Goal: Information Seeking & Learning: Learn about a topic

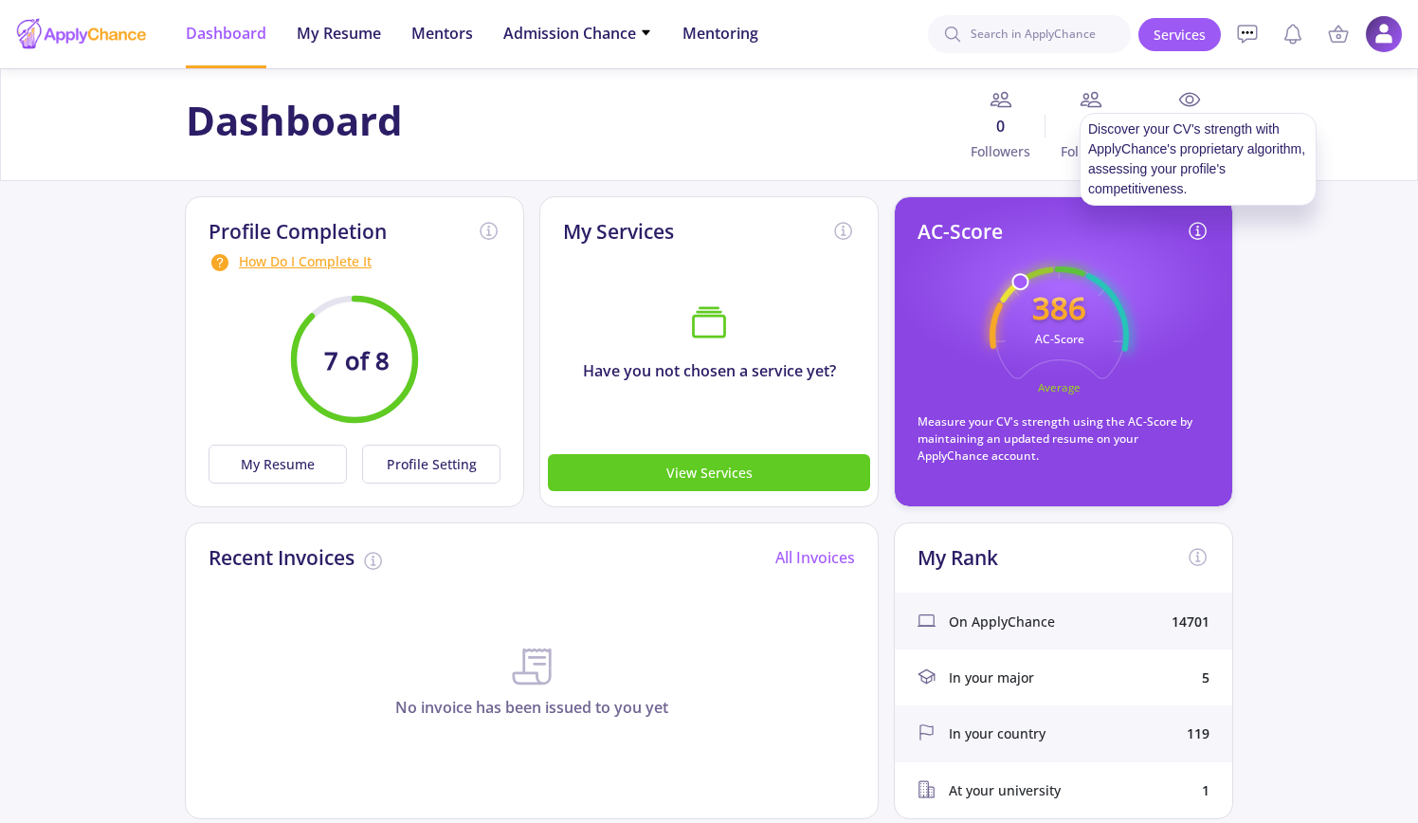
click at [1194, 224] on icon at bounding box center [1198, 231] width 23 height 23
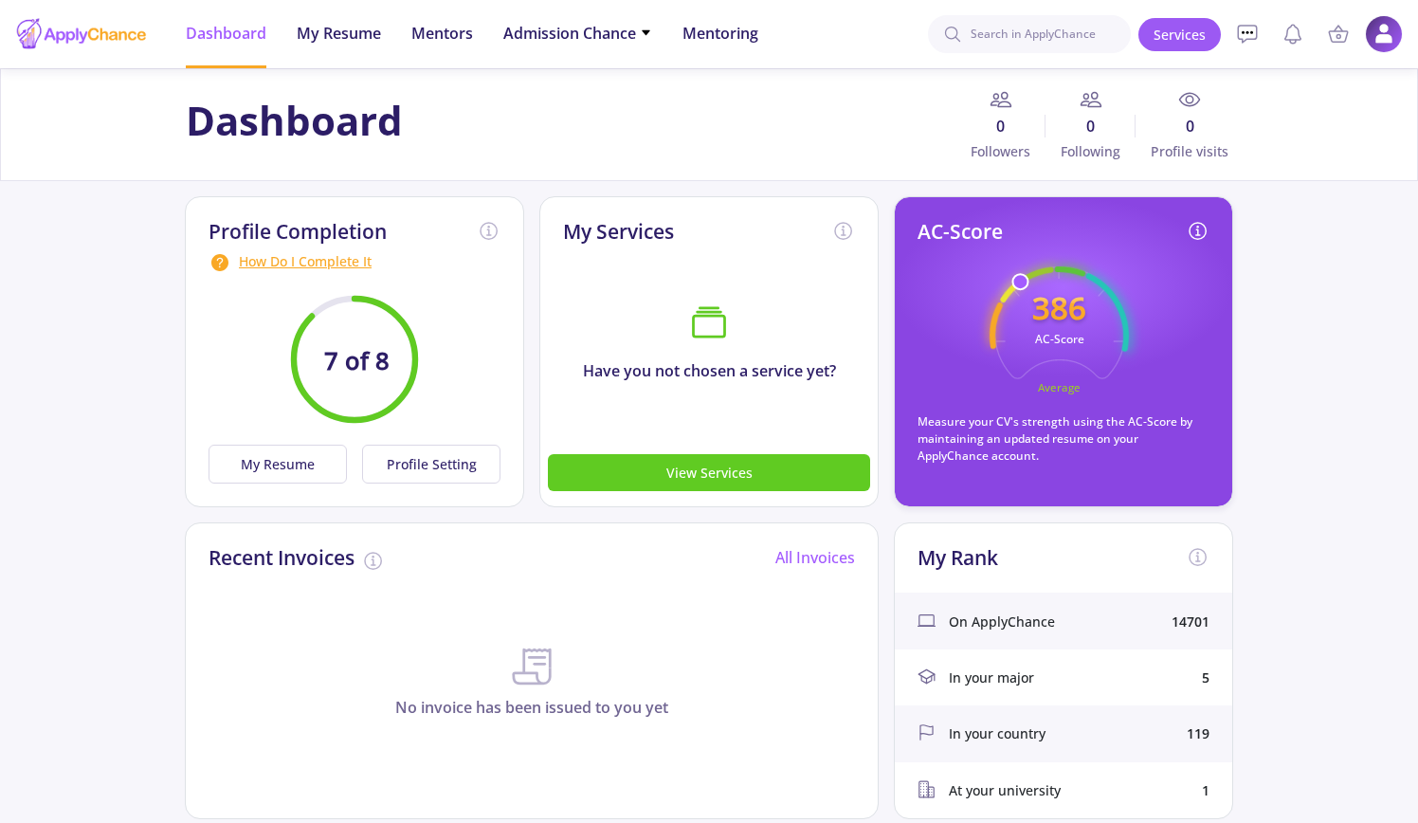
click at [1197, 231] on icon at bounding box center [1198, 231] width 23 height 23
click at [364, 25] on span "My Resume" at bounding box center [339, 33] width 84 height 23
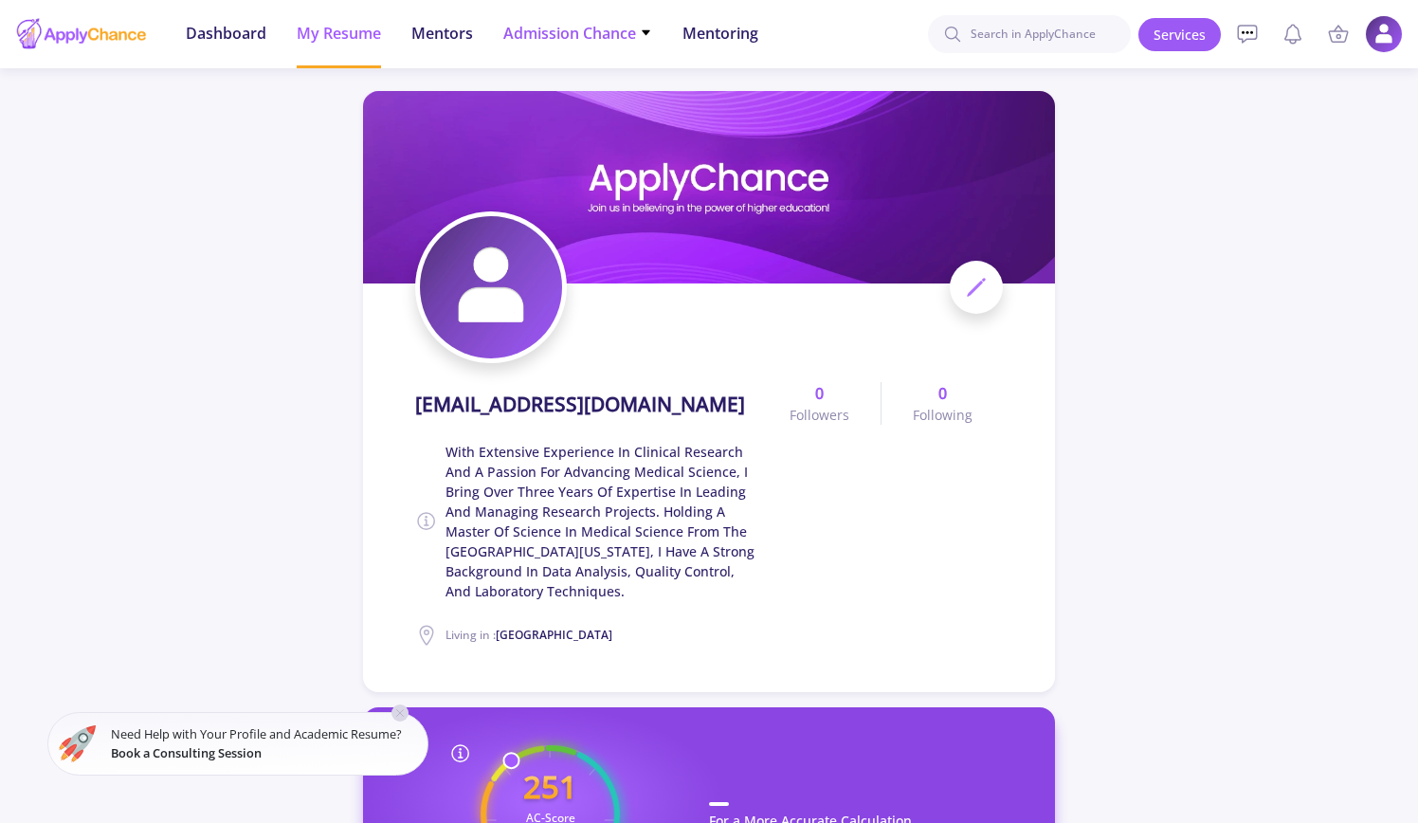
click at [585, 31] on span "Admission Chance" at bounding box center [577, 33] width 149 height 23
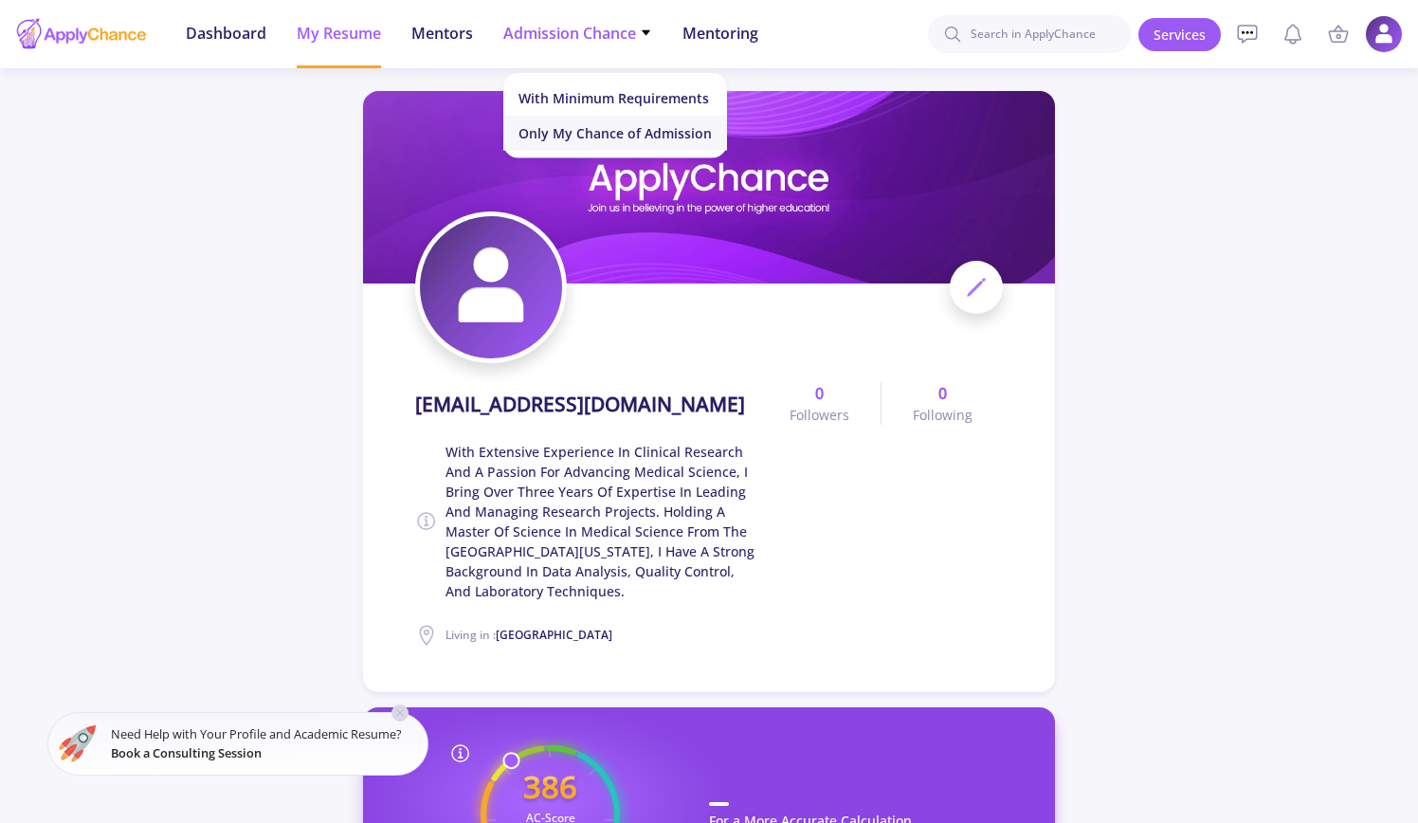
click at [620, 136] on link "Only My Chance of Admission" at bounding box center [615, 133] width 224 height 35
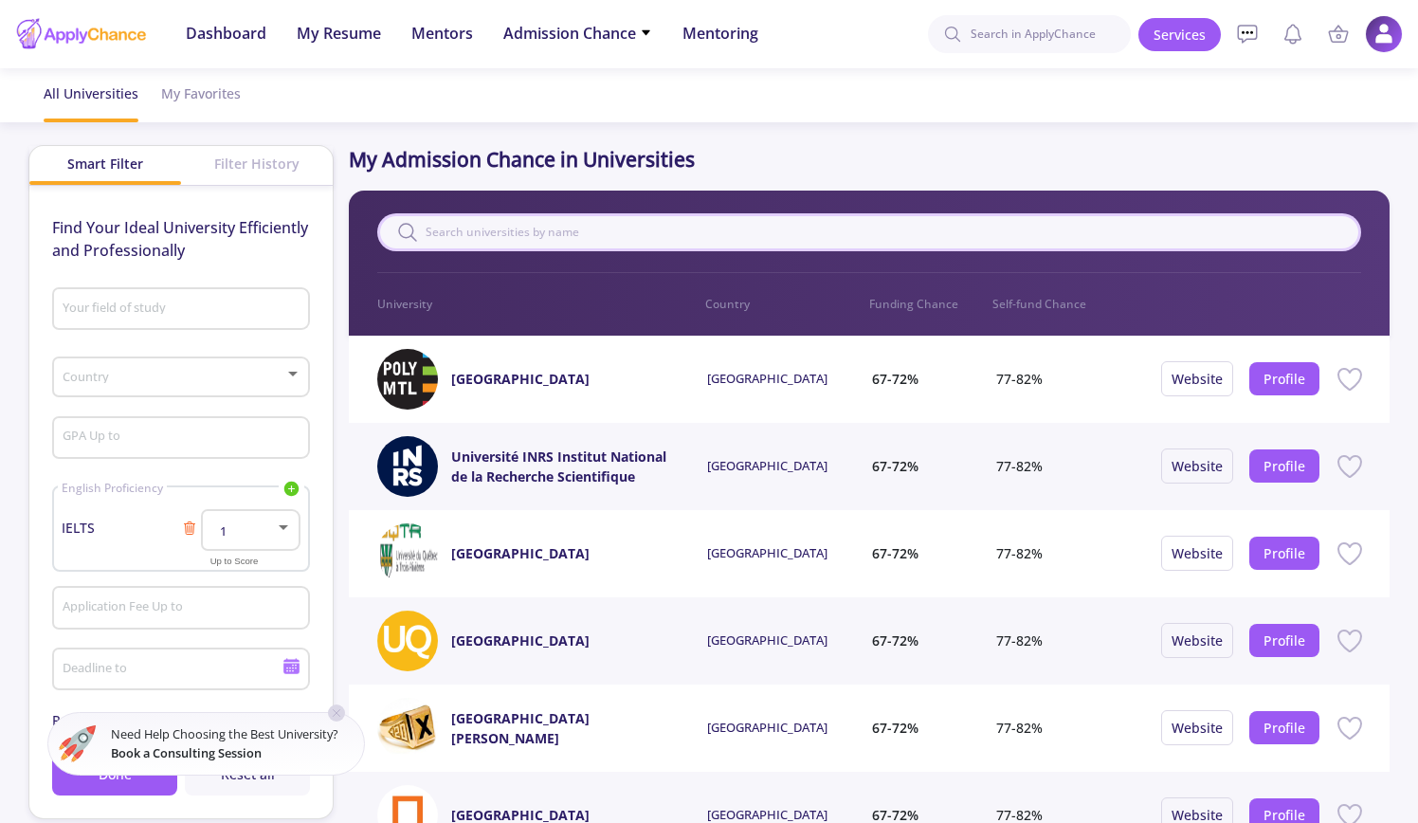
click at [833, 247] on input "text" at bounding box center [869, 232] width 984 height 38
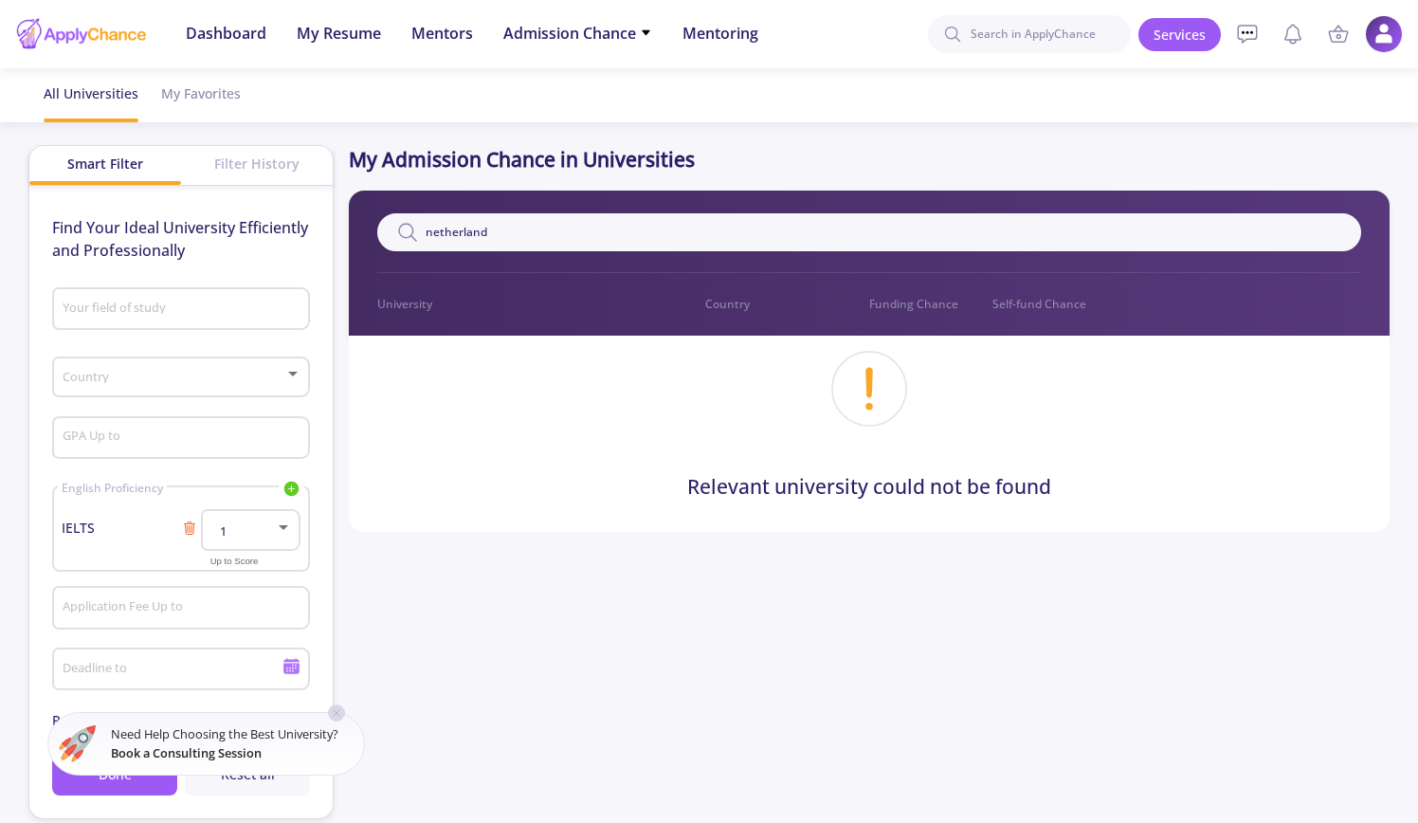
type input "netherland"
drag, startPoint x: 96, startPoint y: 532, endPoint x: 146, endPoint y: 532, distance: 50.2
click at [95, 532] on span "IELTS" at bounding box center [122, 528] width 120 height 20
click at [183, 522] on icon at bounding box center [189, 527] width 15 height 15
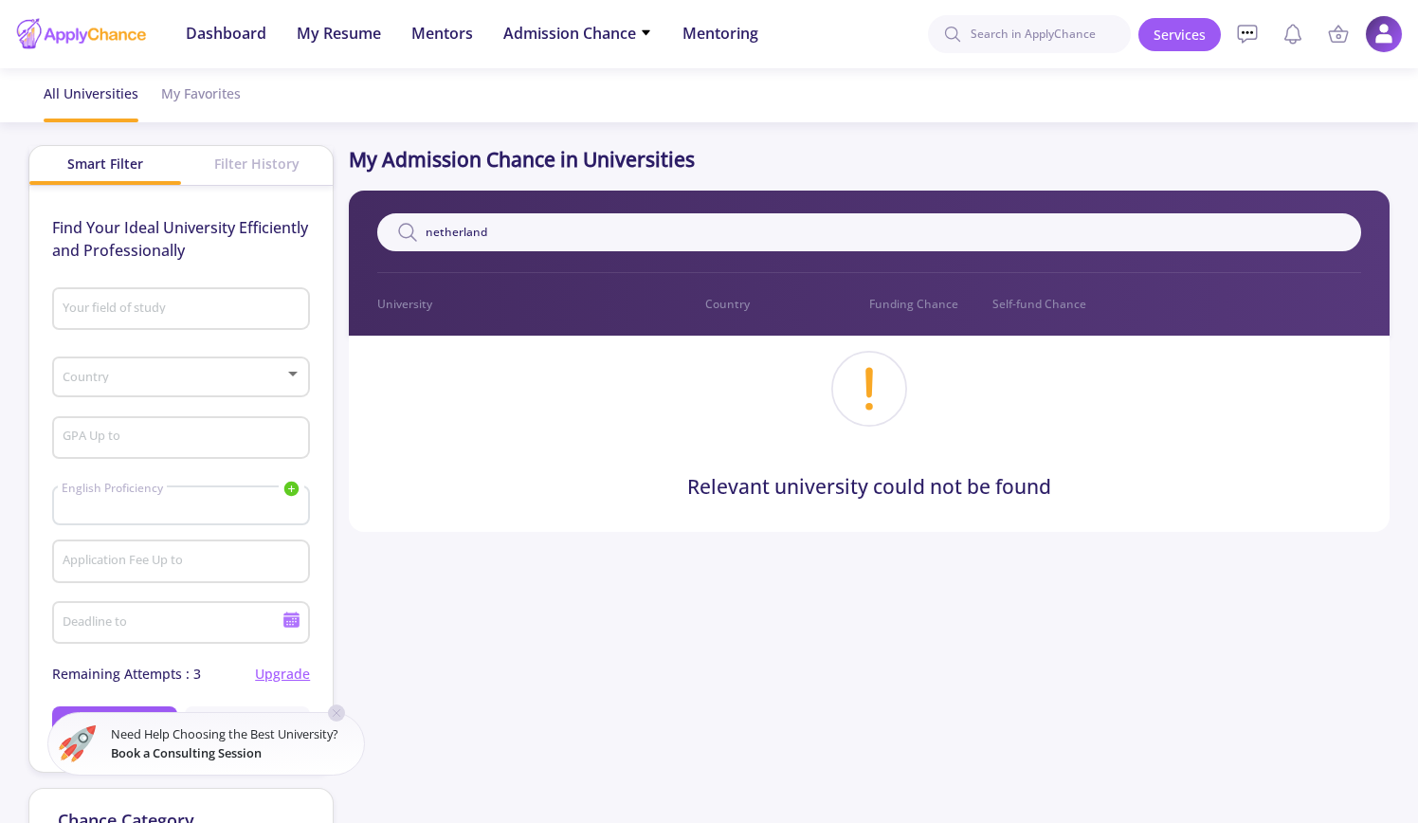
click at [294, 486] on icon at bounding box center [291, 489] width 15 height 15
click at [171, 542] on link "TOEFL" at bounding box center [198, 549] width 212 height 27
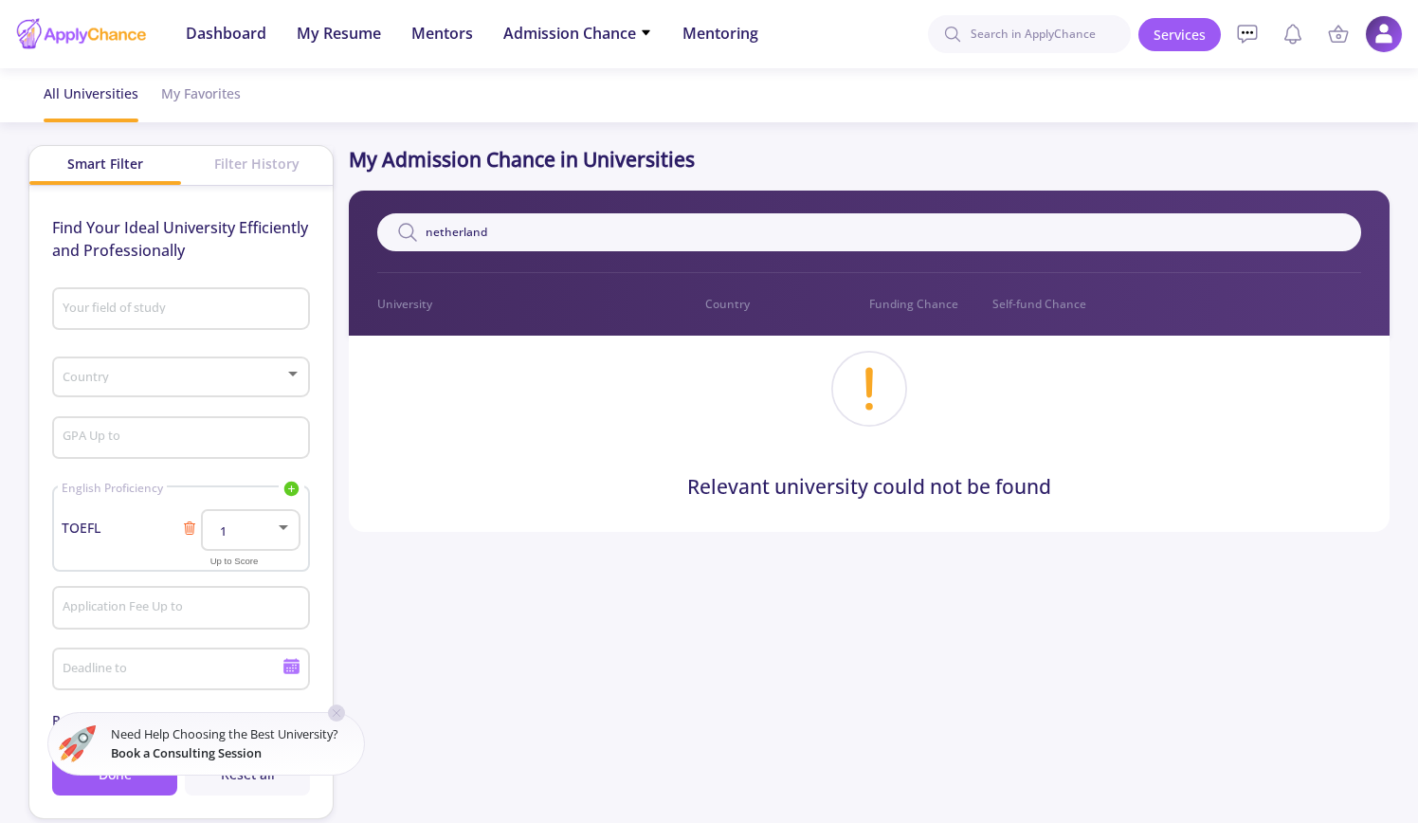
click at [281, 530] on div at bounding box center [283, 527] width 9 height 5
click at [250, 532] on span "106" at bounding box center [252, 528] width 64 height 34
click at [179, 307] on input "Your field of study" at bounding box center [184, 309] width 245 height 17
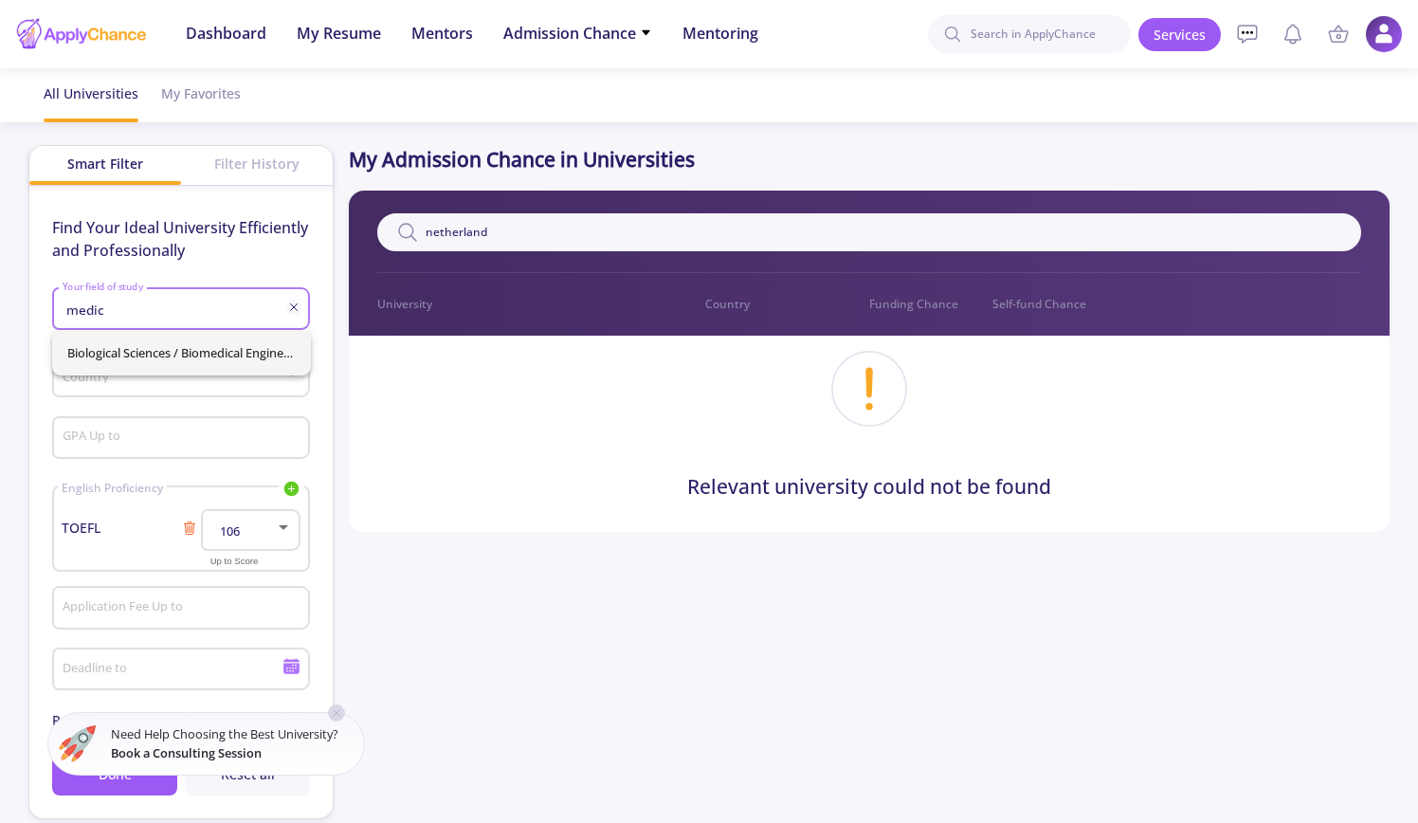
type input "medic"
click at [192, 355] on div "Biological Sciences / Biomedical Engineering" at bounding box center [181, 353] width 259 height 46
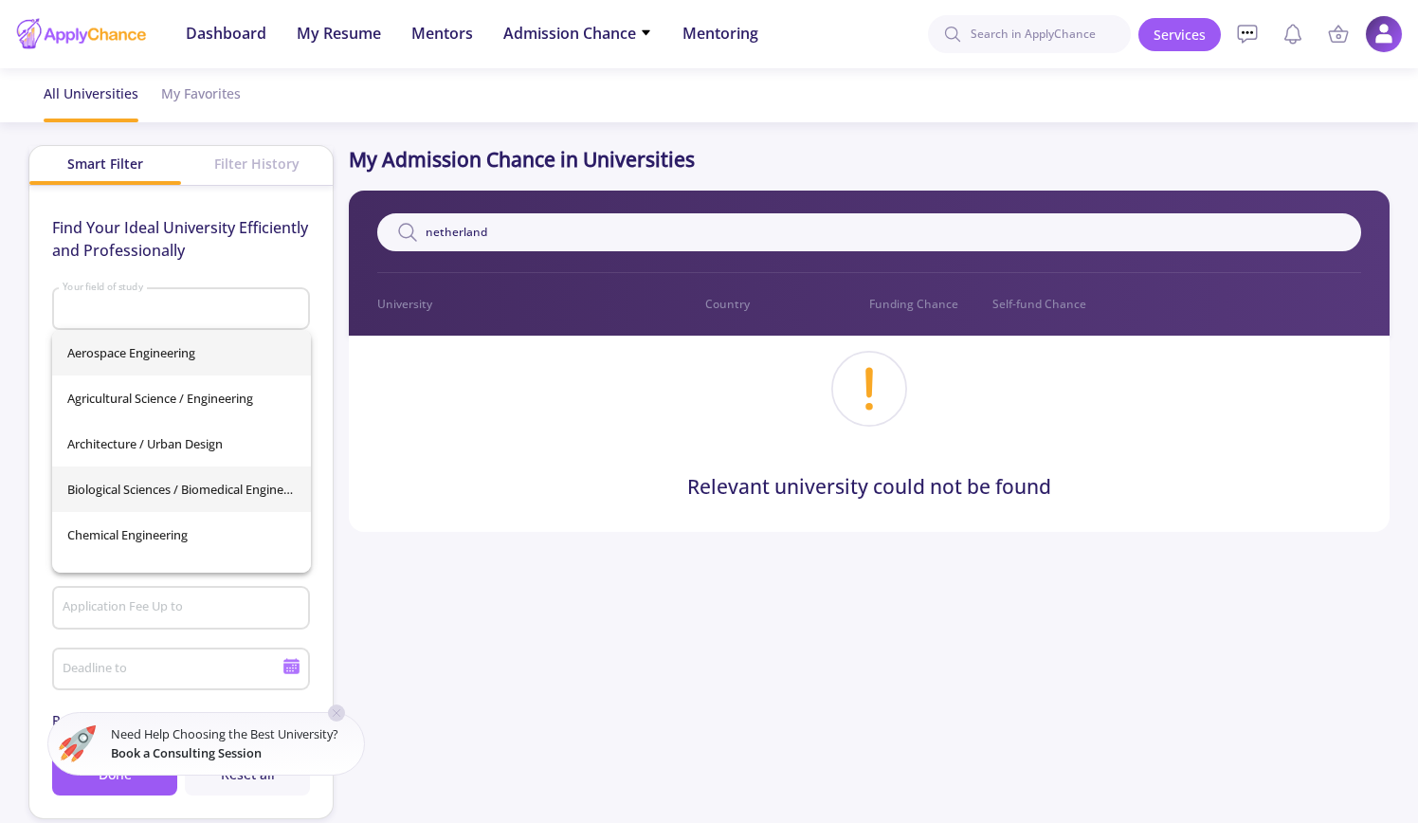
click at [214, 503] on span "Biological Sciences / Biomedical Engineering" at bounding box center [181, 489] width 228 height 46
type input "Biological Sciences / Biomedical Engineering"
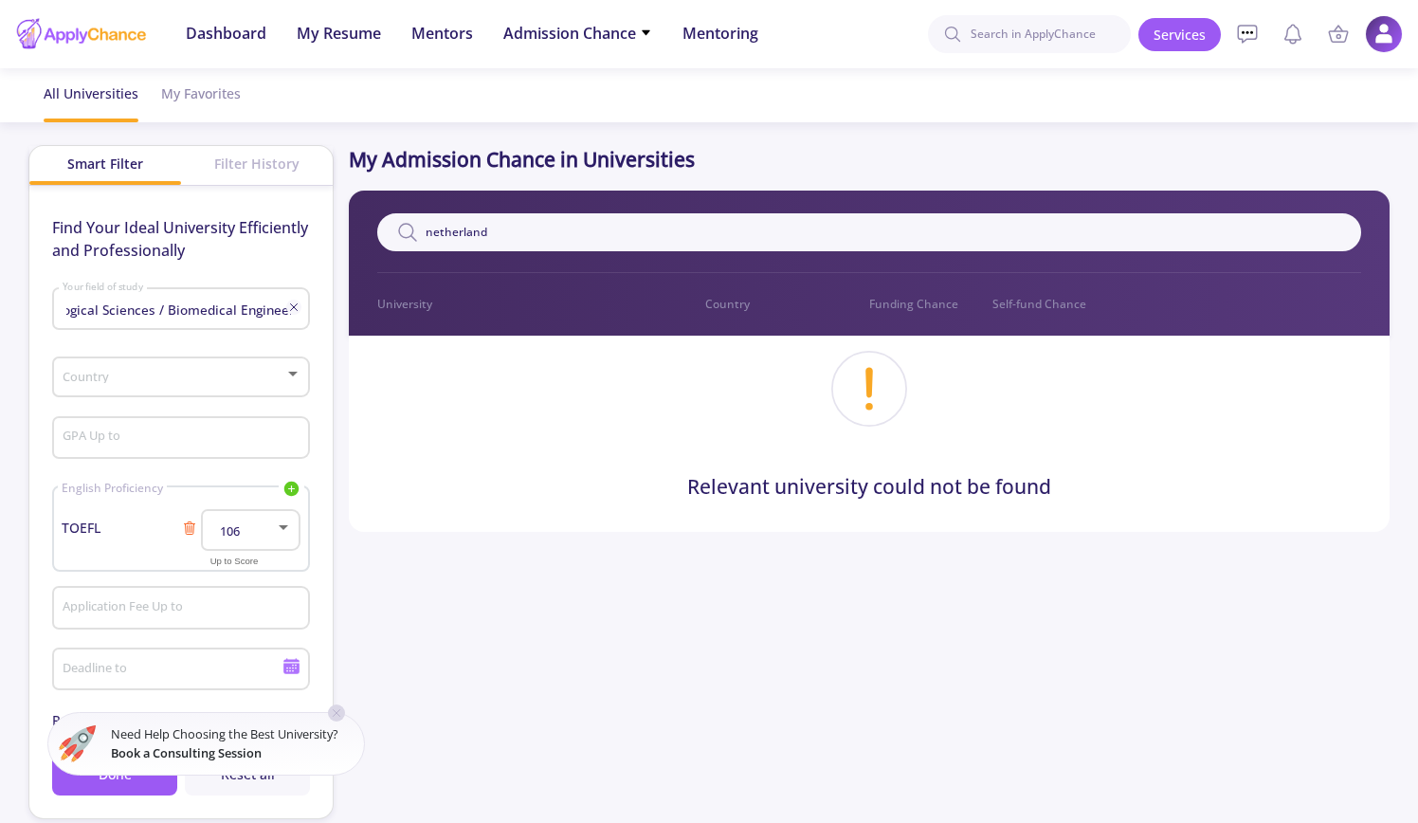
scroll to position [0, 0]
click at [249, 388] on div "Country" at bounding box center [182, 373] width 240 height 47
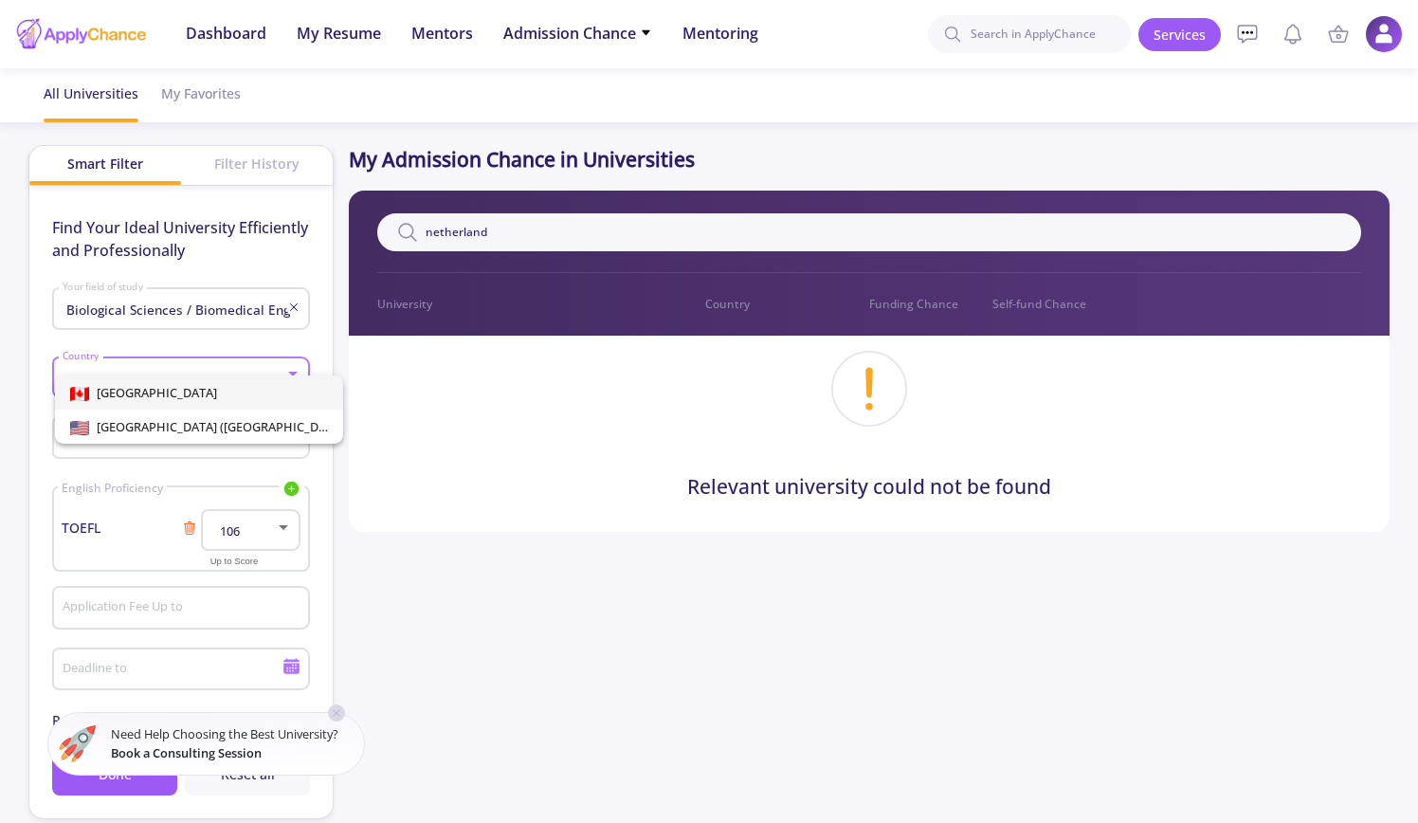
click at [261, 340] on div at bounding box center [709, 411] width 1418 height 823
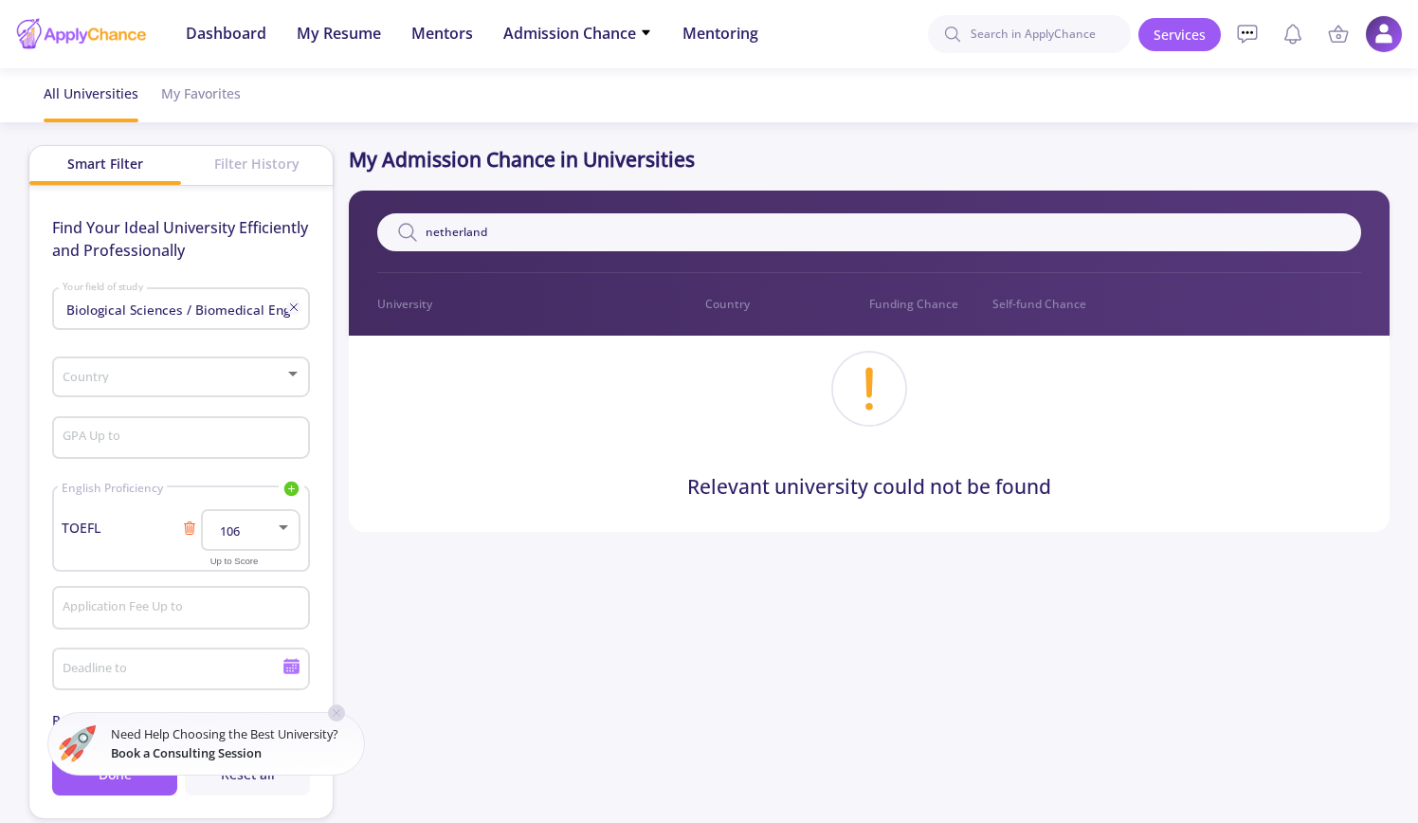
click at [210, 446] on input "GPA Up to" at bounding box center [184, 438] width 245 height 17
type input "4"
click at [420, 612] on section "My Admission Chance in Universities netherland Filter 0 University Country Fund…" at bounding box center [865, 759] width 1048 height 1229
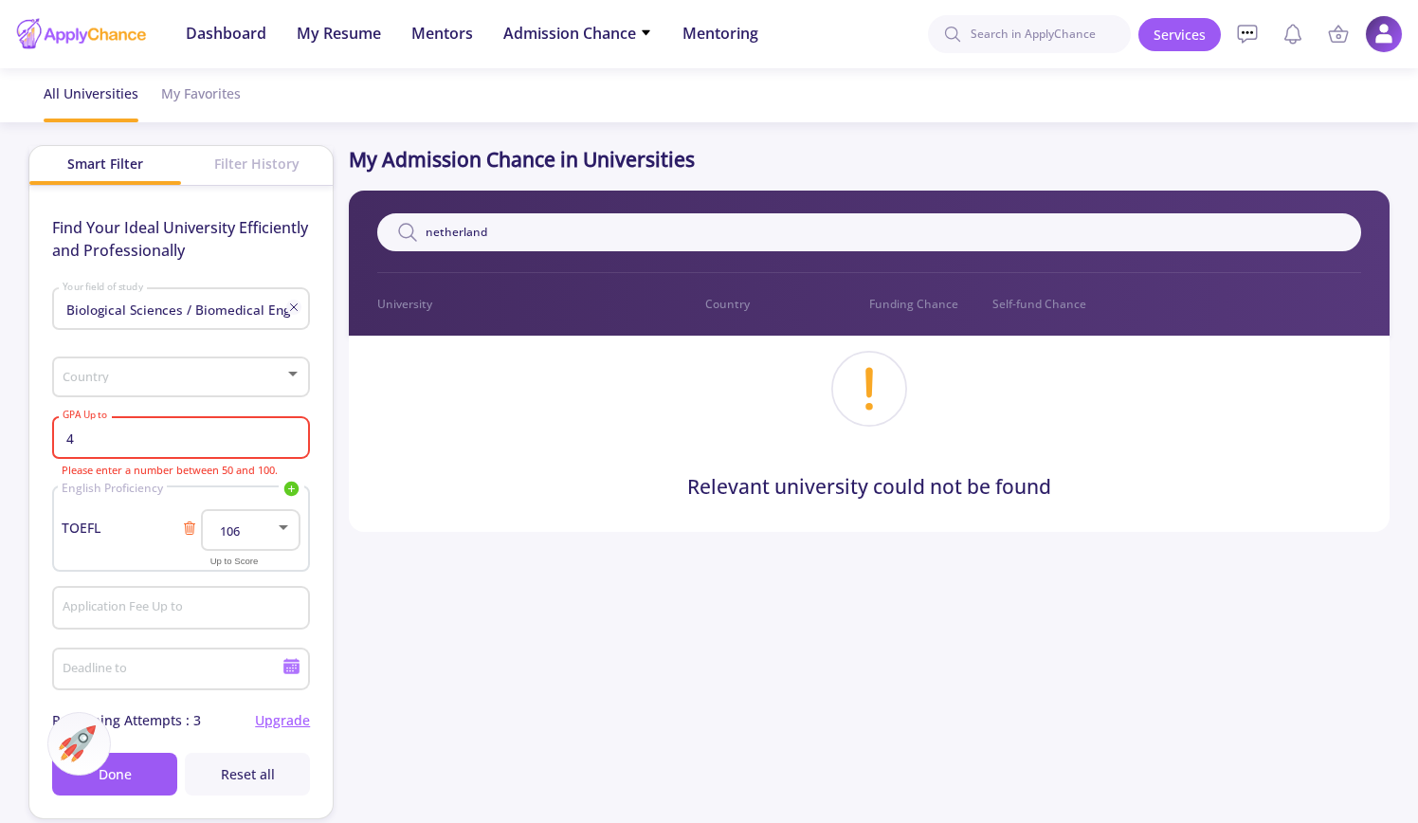
drag, startPoint x: 533, startPoint y: 238, endPoint x: 358, endPoint y: 243, distance: 174.5
click at [358, 243] on div "netherland Filter 0 University Country Funding Chance Self-fund Chance" at bounding box center [869, 263] width 1041 height 145
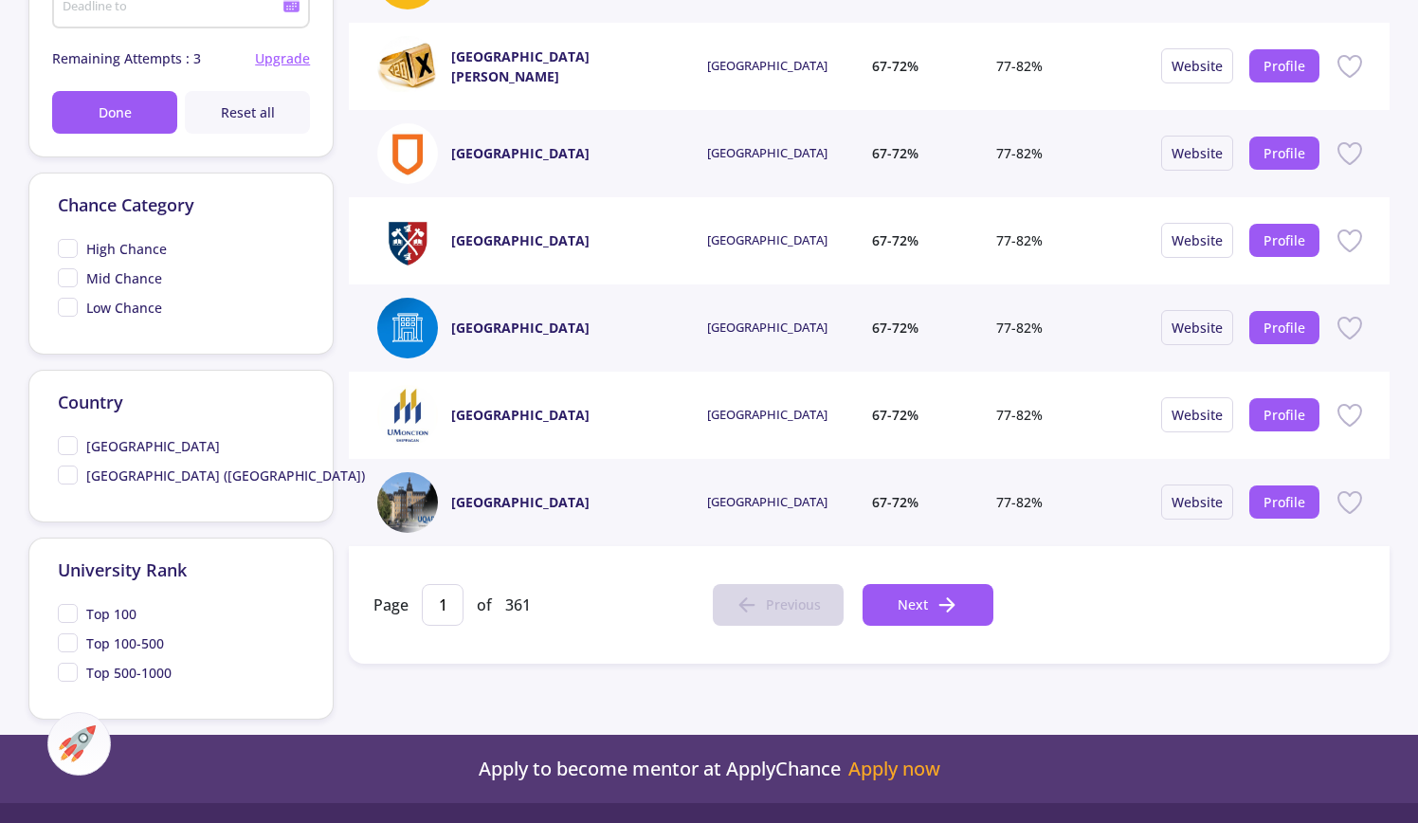
scroll to position [664, 0]
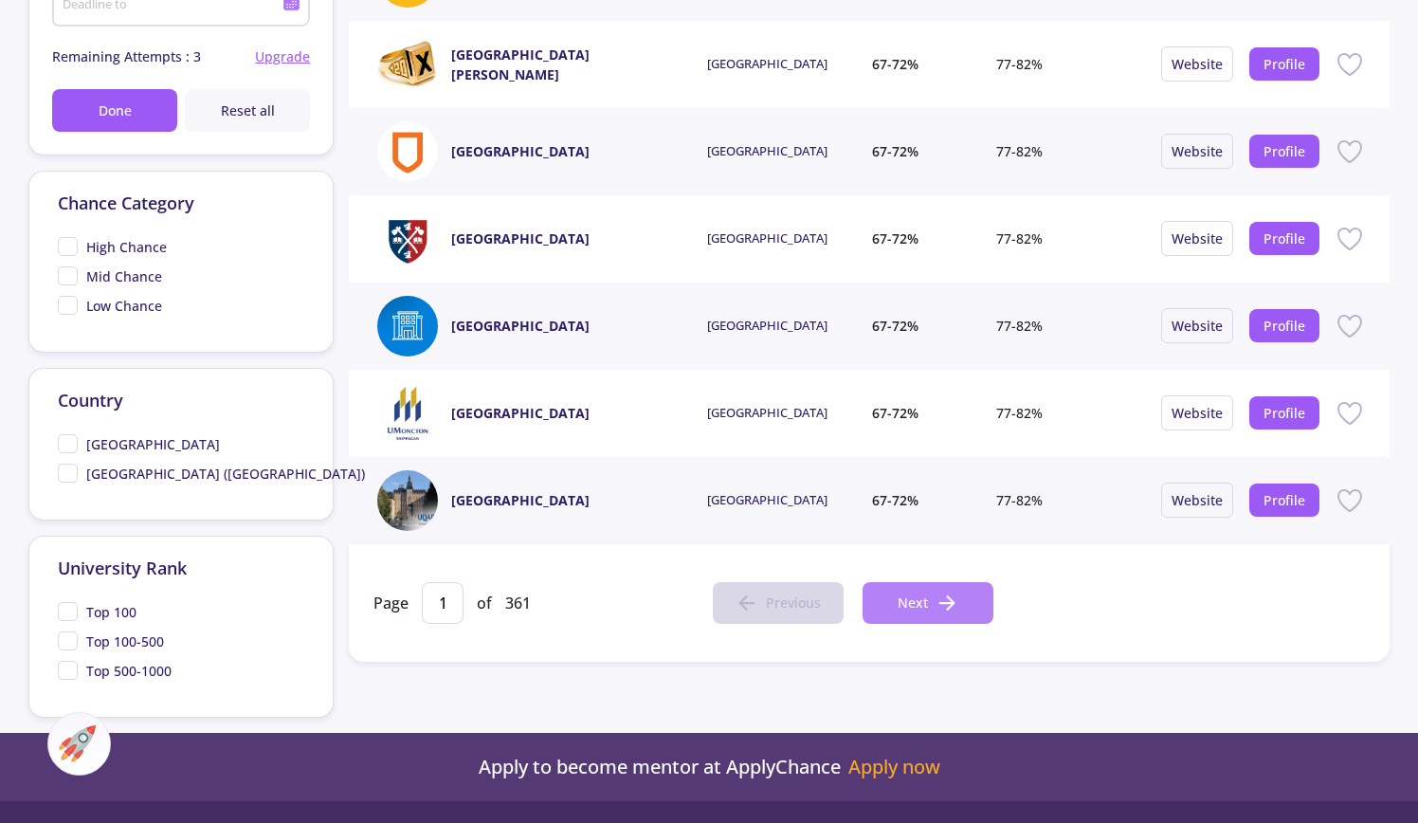
click at [937, 598] on icon at bounding box center [947, 603] width 23 height 23
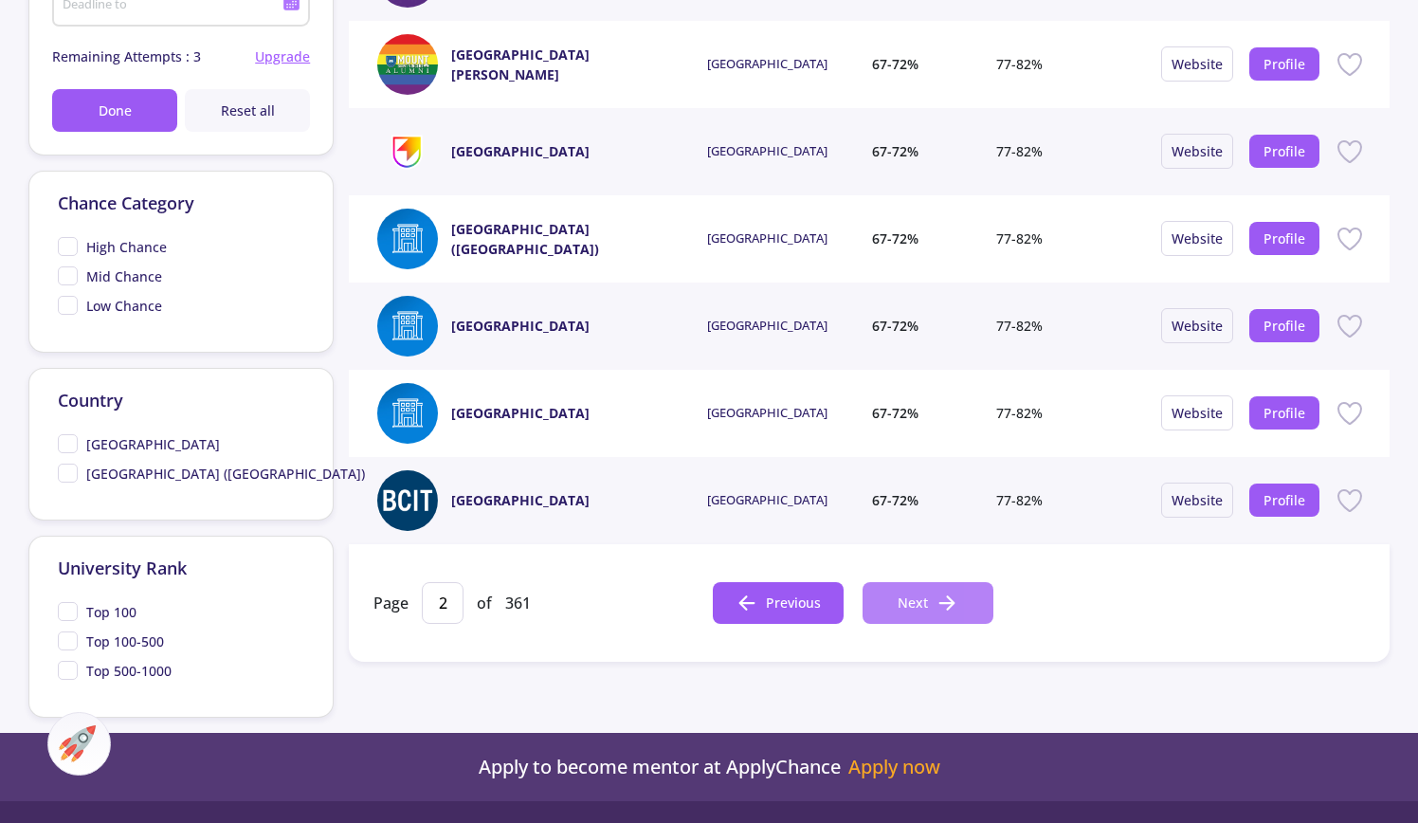
click at [937, 596] on icon at bounding box center [947, 603] width 23 height 23
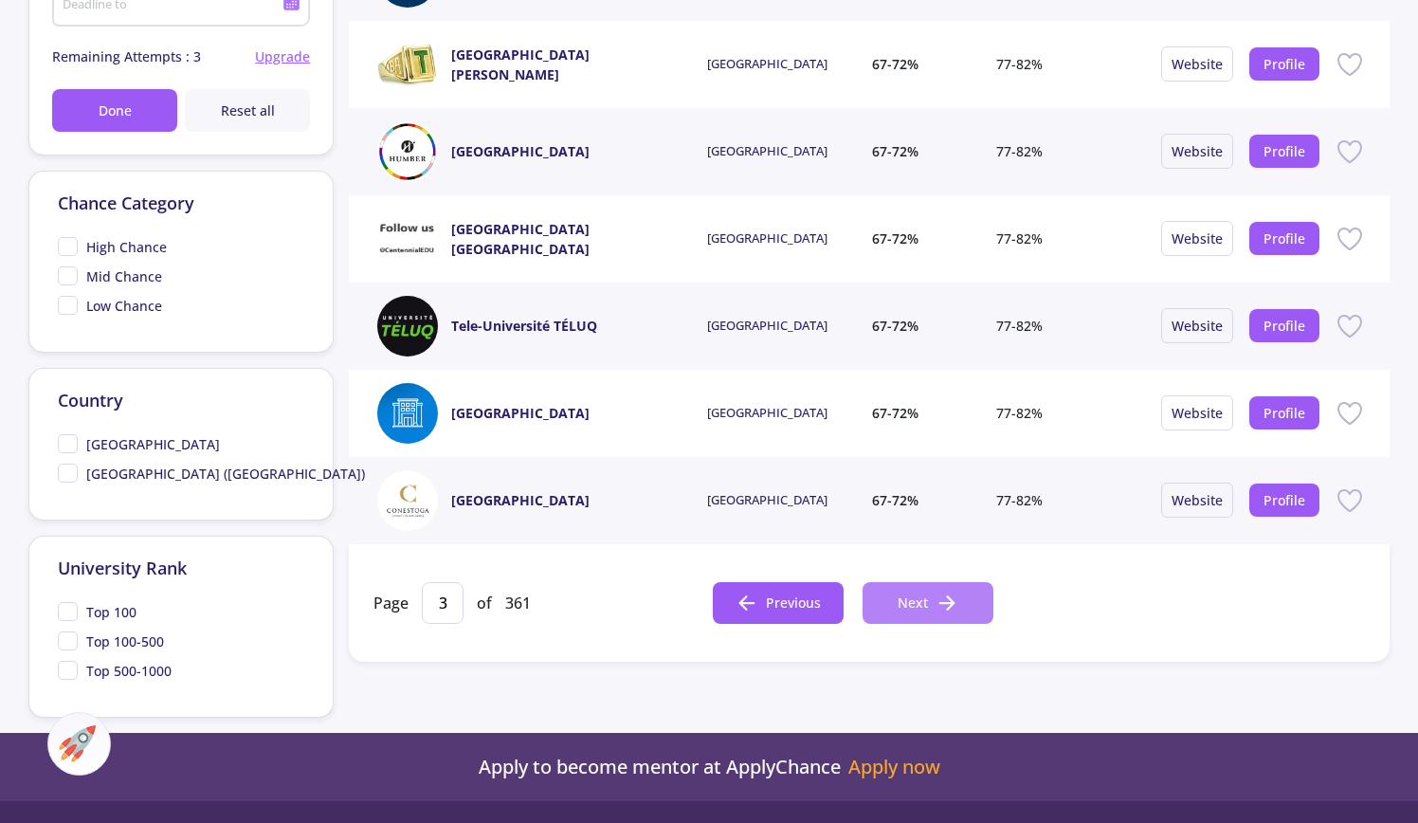
click at [937, 596] on icon at bounding box center [947, 603] width 23 height 23
type input "4"
